Goal: Information Seeking & Learning: Check status

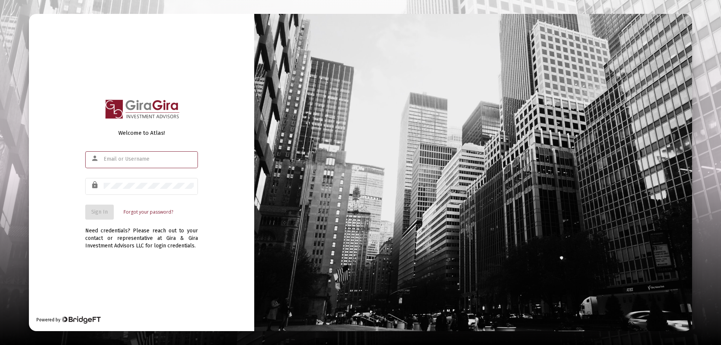
click at [112, 159] on input "text" at bounding box center [149, 159] width 90 height 6
type input "[PERSON_NAME][EMAIL_ADDRESS][DOMAIN_NAME]"
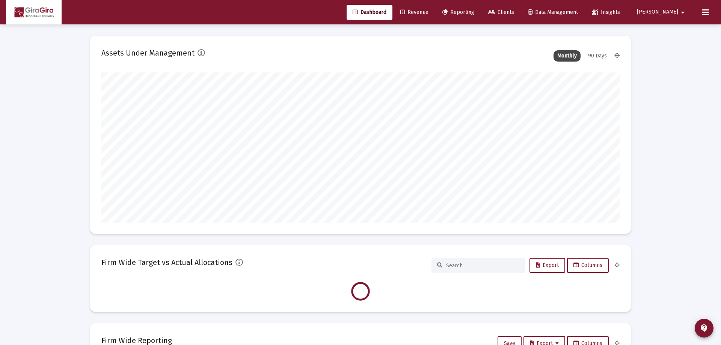
type input "[DATE]"
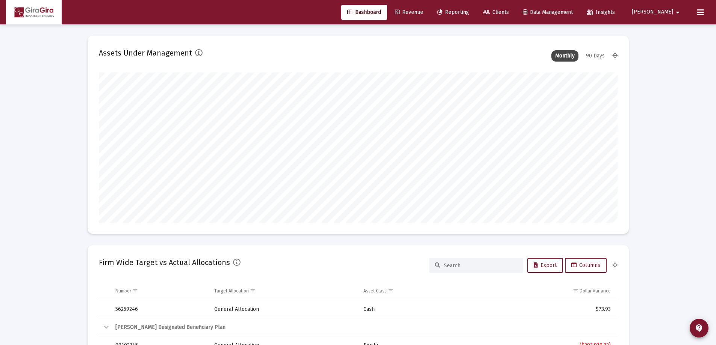
click at [469, 11] on span "Reporting" at bounding box center [453, 12] width 32 height 6
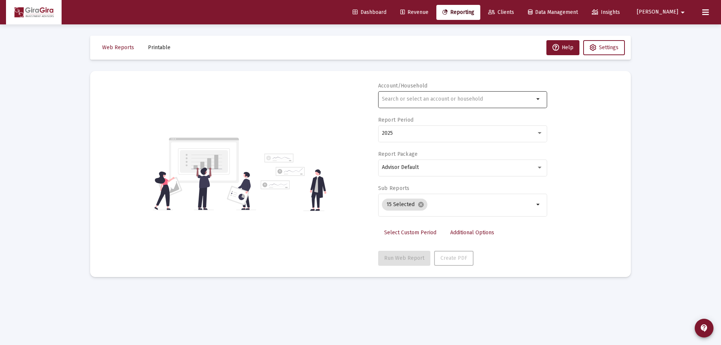
click at [388, 98] on input "text" at bounding box center [458, 99] width 152 height 6
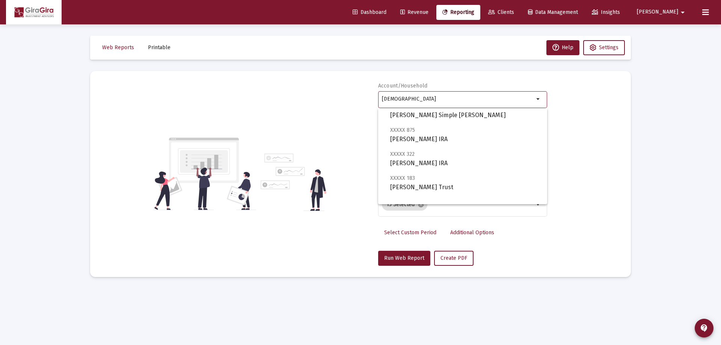
scroll to position [96, 0]
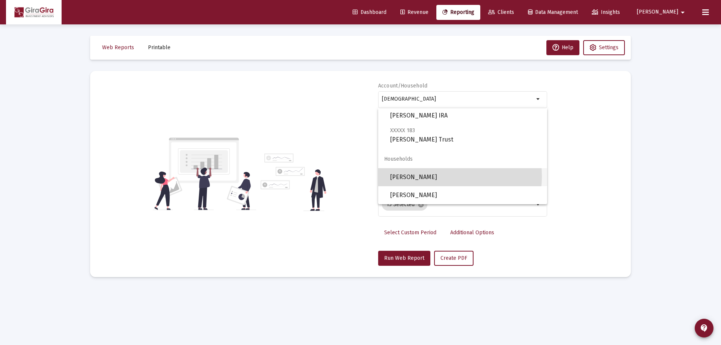
click at [428, 176] on span "[PERSON_NAME]" at bounding box center [465, 177] width 151 height 18
type input "[PERSON_NAME]"
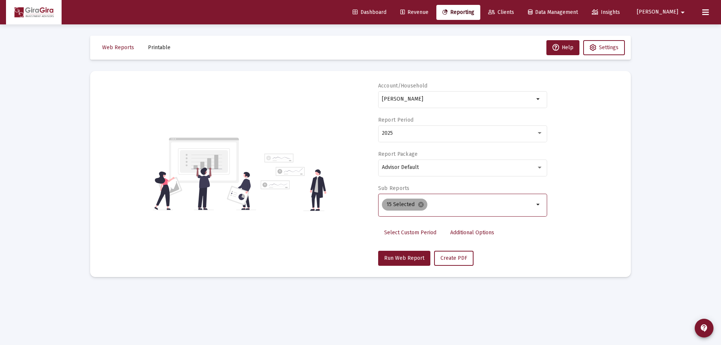
drag, startPoint x: 419, startPoint y: 204, endPoint x: 419, endPoint y: 209, distance: 4.5
click at [419, 205] on mat-icon "cancel" at bounding box center [421, 204] width 7 height 7
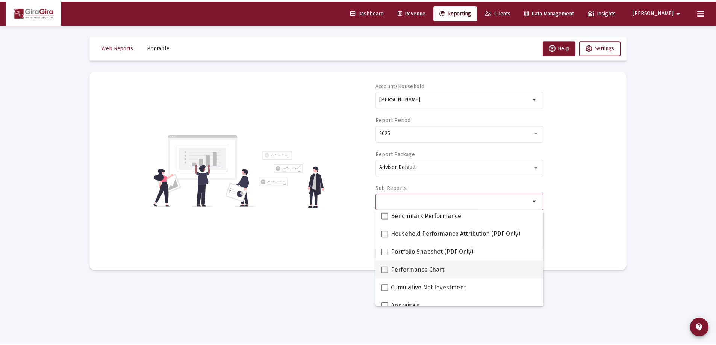
scroll to position [75, 0]
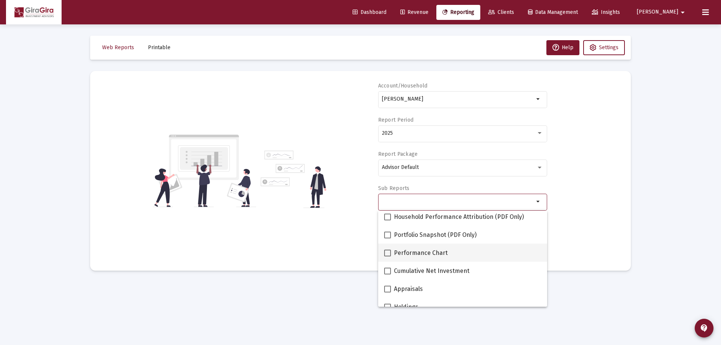
drag, startPoint x: 388, startPoint y: 252, endPoint x: 398, endPoint y: 247, distance: 11.1
click at [387, 253] on span at bounding box center [387, 253] width 7 height 7
click at [387, 257] on input "Performance Chart" at bounding box center [387, 257] width 0 height 0
checkbox input "true"
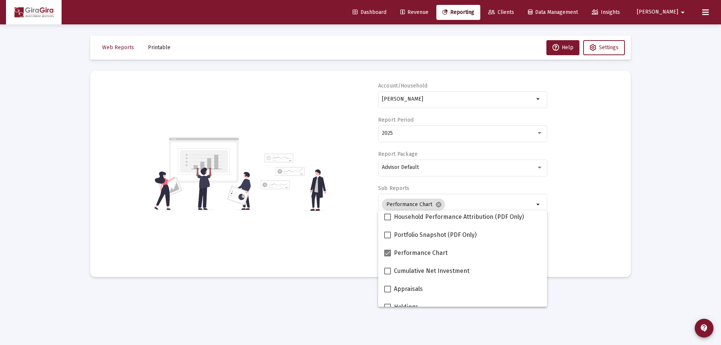
click at [575, 211] on div "Account/[PERSON_NAME] arrow_drop_down Report Period 2025 Report Package Advisor…" at bounding box center [360, 174] width 519 height 184
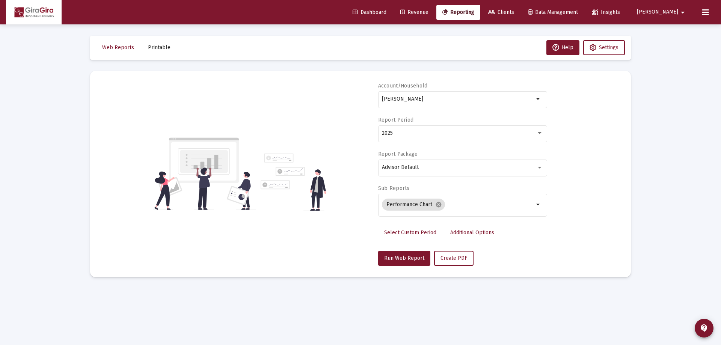
click at [464, 231] on span "Additional Options" at bounding box center [472, 233] width 44 height 6
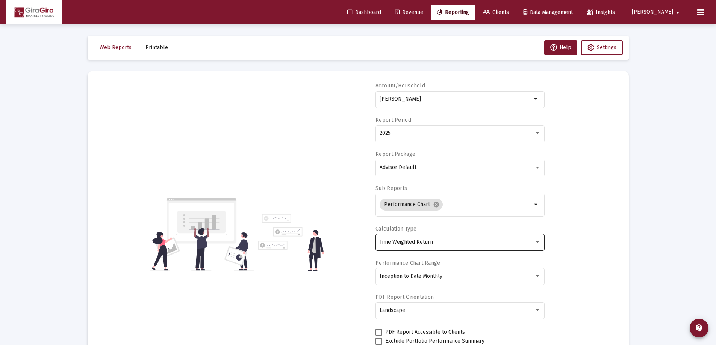
click at [423, 242] on span "Time Weighted Return" at bounding box center [405, 242] width 53 height 6
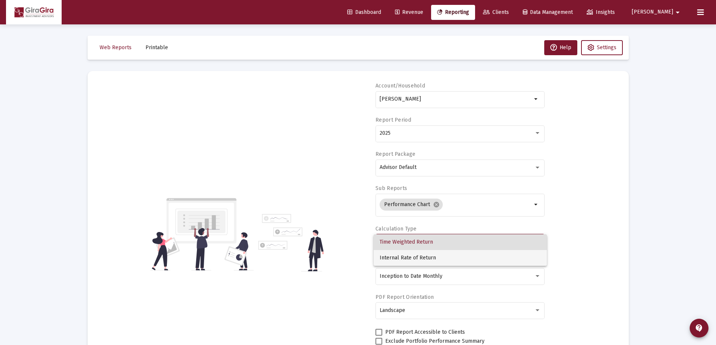
click at [416, 255] on span "Internal Rate of Return" at bounding box center [459, 258] width 161 height 16
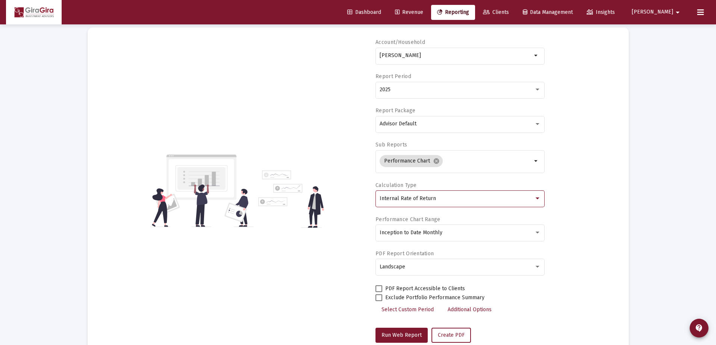
scroll to position [64, 0]
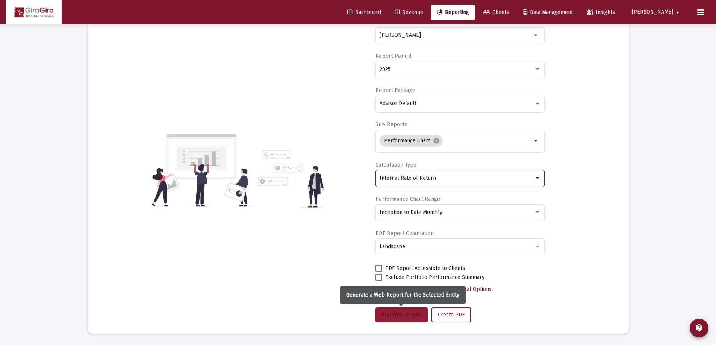
click at [399, 314] on span "Run Web Report" at bounding box center [401, 315] width 40 height 6
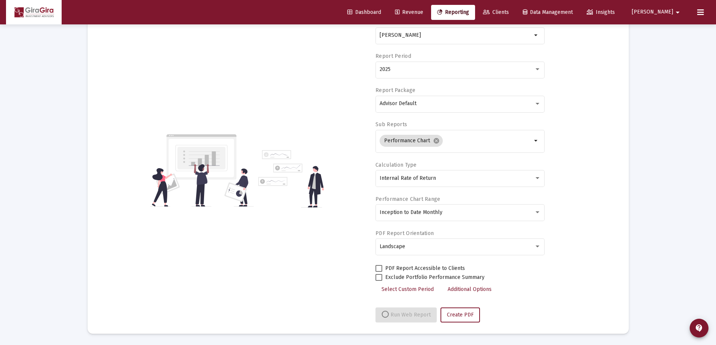
select select "View all"
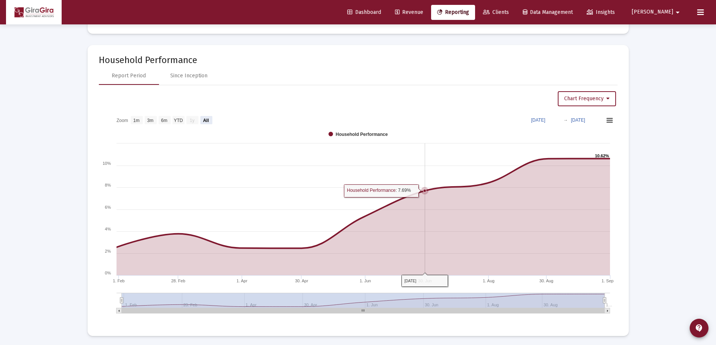
scroll to position [366, 0]
